Goal: Transaction & Acquisition: Book appointment/travel/reservation

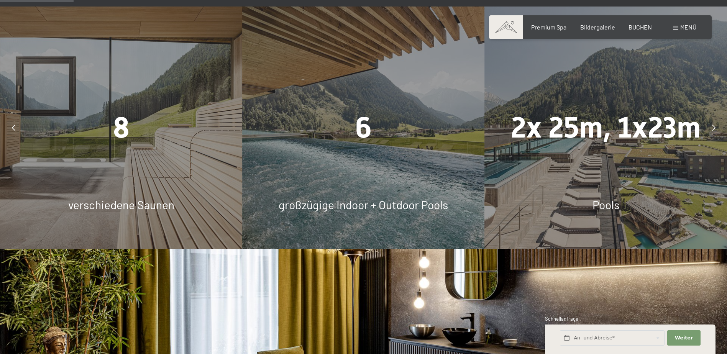
click at [714, 129] on icon at bounding box center [713, 128] width 3 height 6
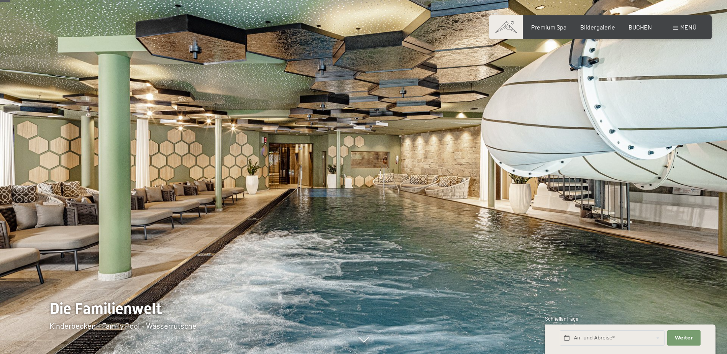
scroll to position [77, 0]
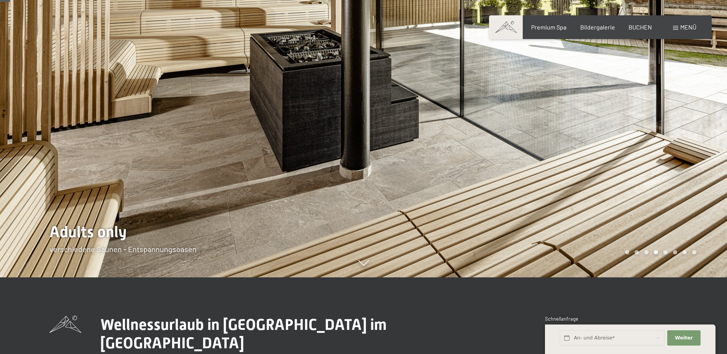
click at [642, 149] on div at bounding box center [546, 100] width 364 height 354
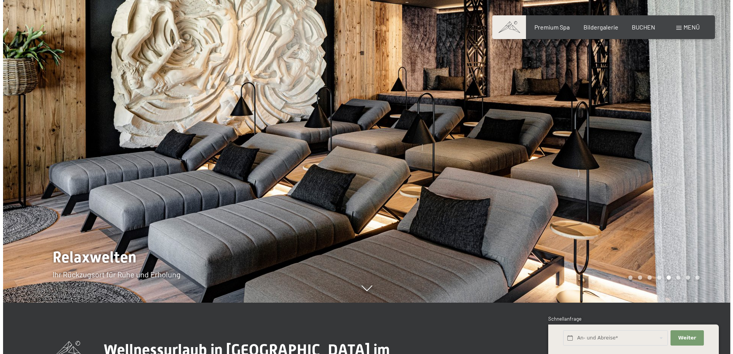
scroll to position [0, 0]
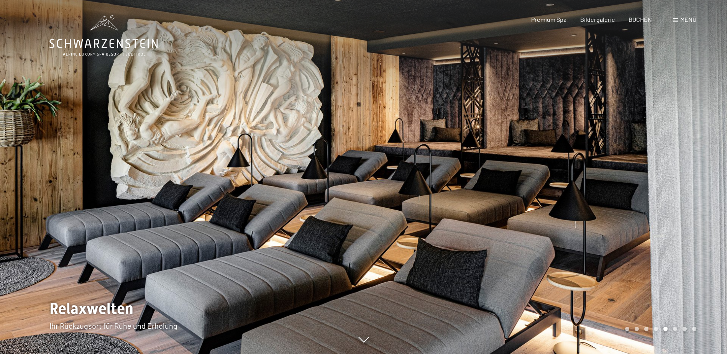
click at [646, 188] on div at bounding box center [546, 177] width 364 height 354
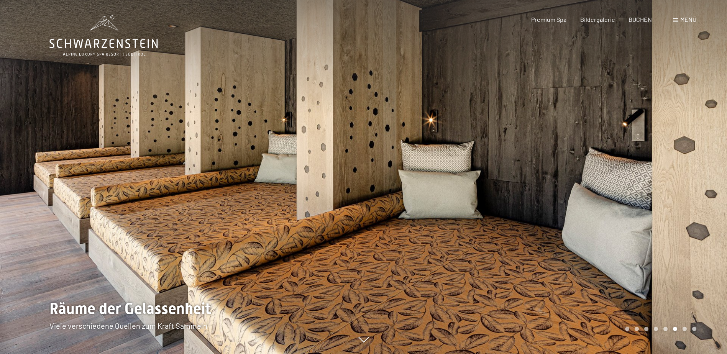
click at [652, 202] on div at bounding box center [546, 177] width 364 height 354
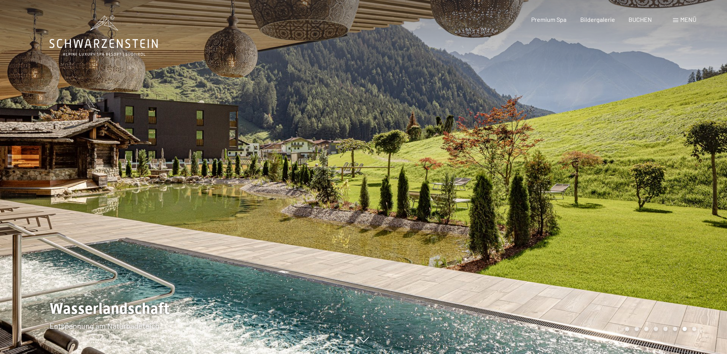
click at [652, 202] on div at bounding box center [546, 177] width 364 height 354
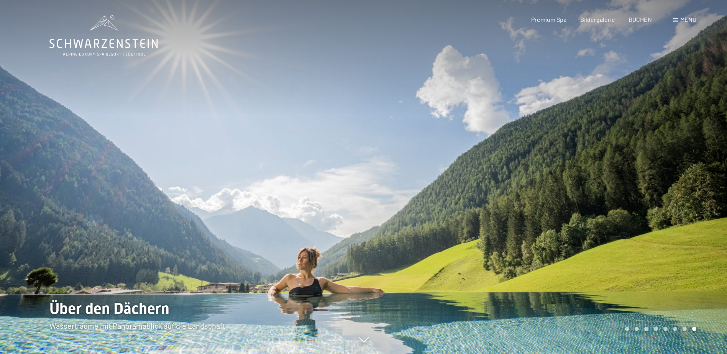
click at [640, 195] on div at bounding box center [546, 177] width 364 height 354
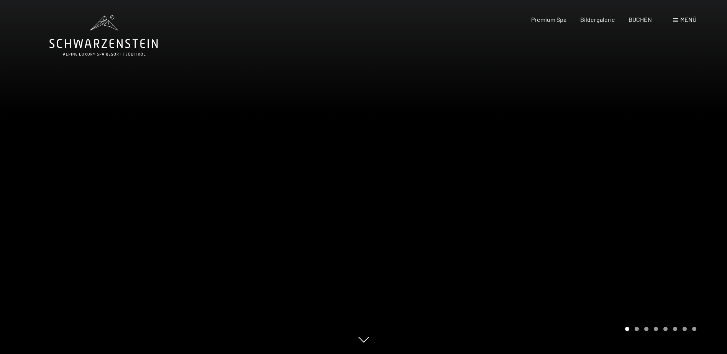
click at [684, 21] on span "Menü" at bounding box center [688, 19] width 16 height 7
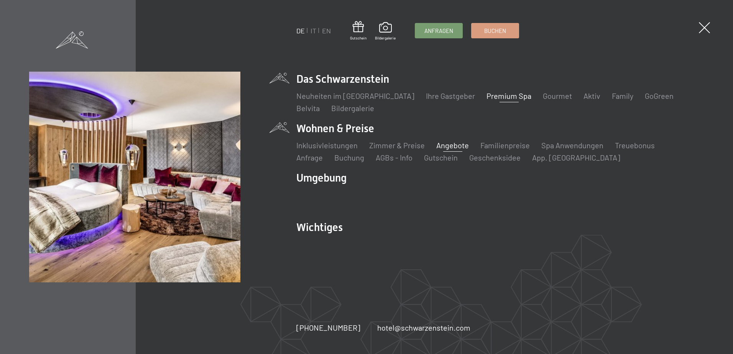
click at [448, 145] on link "Angebote" at bounding box center [452, 145] width 33 height 9
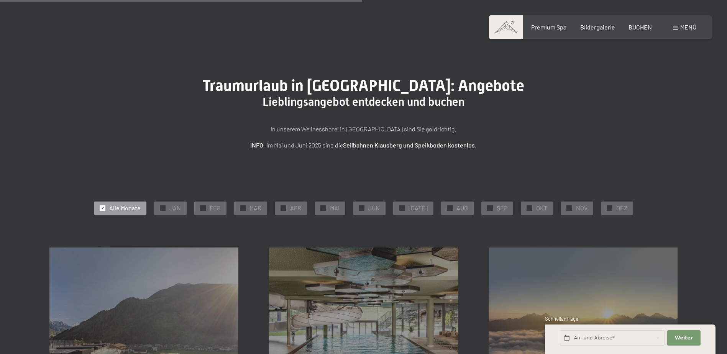
drag, startPoint x: 0, startPoint y: 0, endPoint x: 166, endPoint y: 246, distance: 296.9
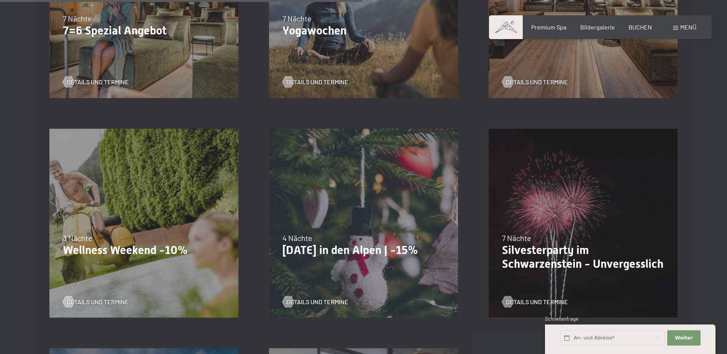
click at [181, 176] on div "13.11.–01.12.2025 11.12.–22.12.2025 15.01.–26.01.2026 12.03.–23.03.2026 3 Nächt…" at bounding box center [144, 223] width 220 height 220
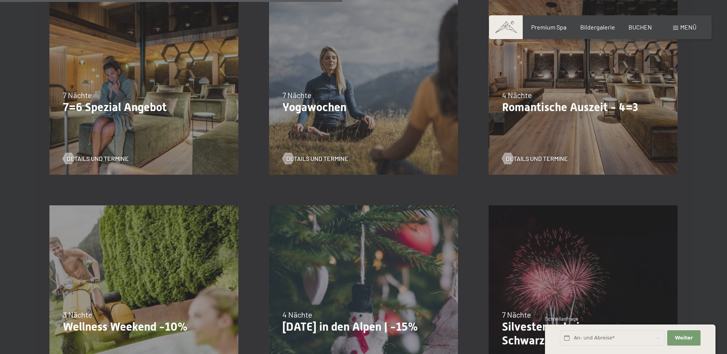
scroll to position [816, 0]
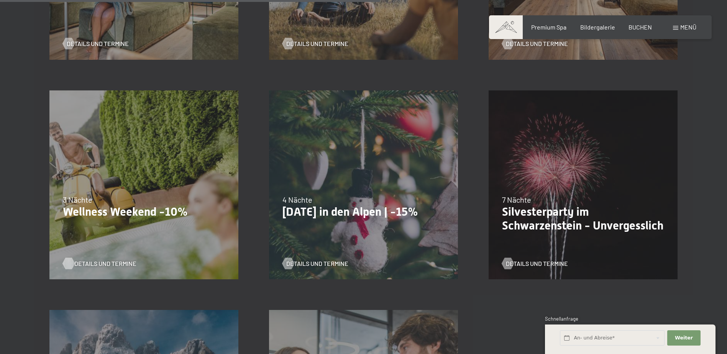
click at [99, 264] on span "Details und Termine" at bounding box center [105, 263] width 62 height 8
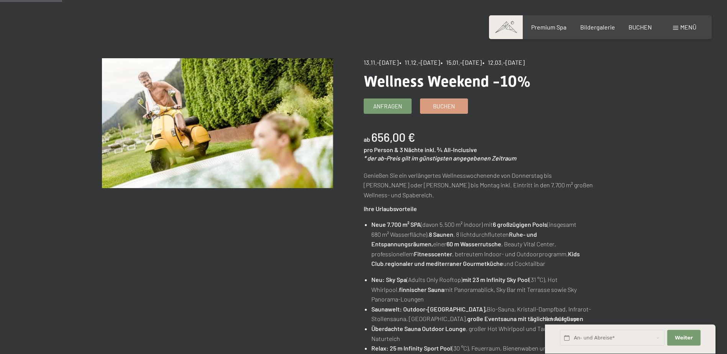
scroll to position [77, 0]
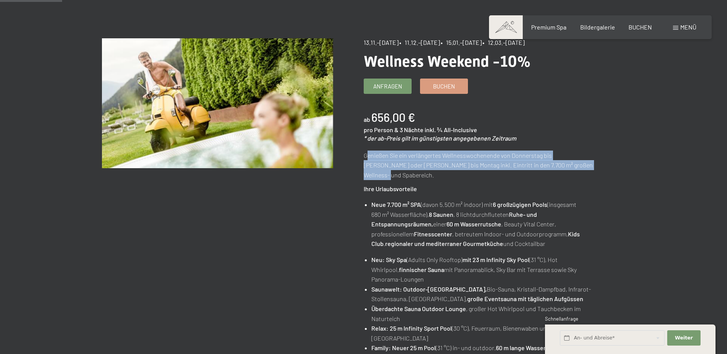
drag, startPoint x: 367, startPoint y: 159, endPoint x: 567, endPoint y: 161, distance: 200.1
click at [567, 161] on p "Genießen Sie ein verlängertes Wellnesswochenende von Donnerstag bis [PERSON_NAM…" at bounding box center [479, 166] width 231 height 30
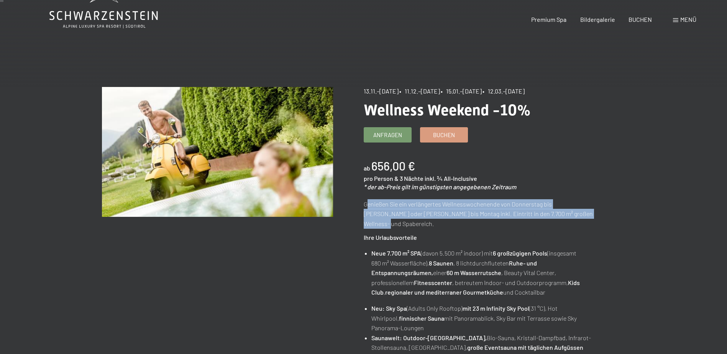
scroll to position [0, 0]
